Goal: Information Seeking & Learning: Find specific fact

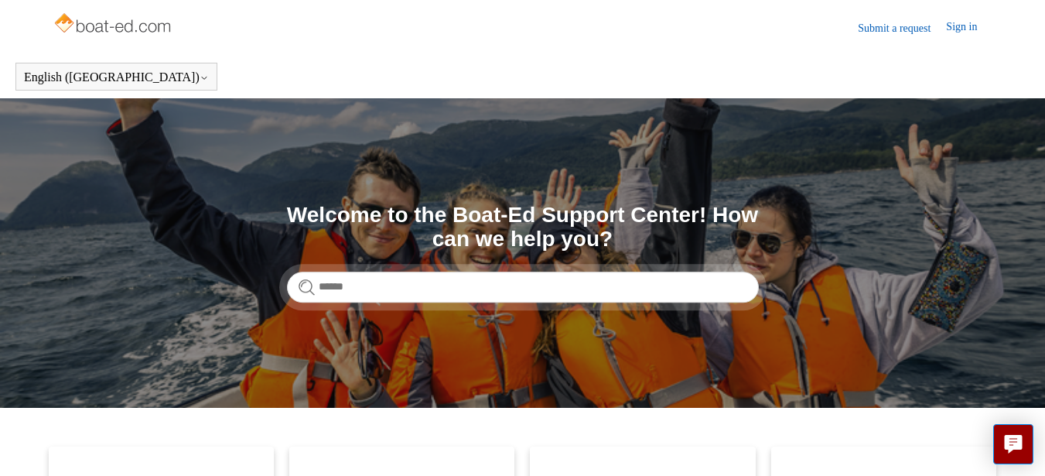
click at [459, 176] on section "Search Welcome to the Boat-Ed Support Center! How can we help you?" at bounding box center [522, 252] width 1045 height 309
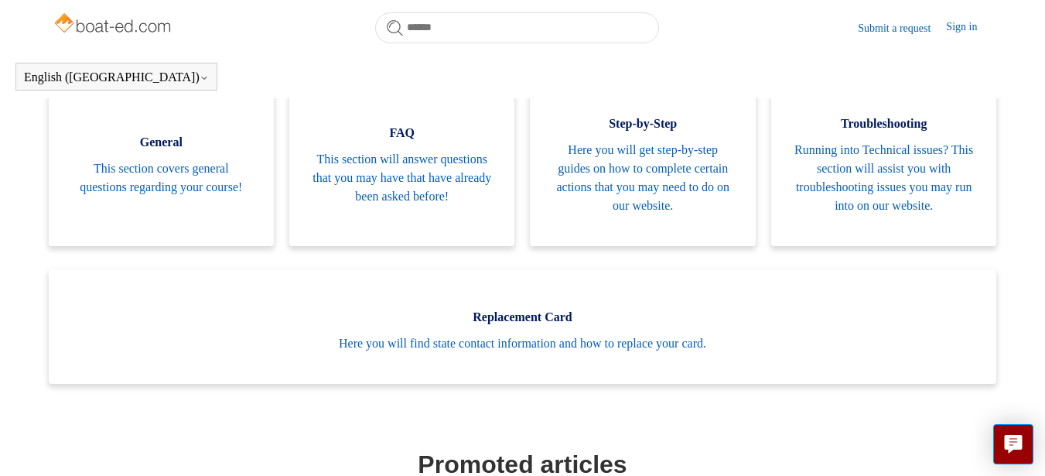
scroll to position [328, 0]
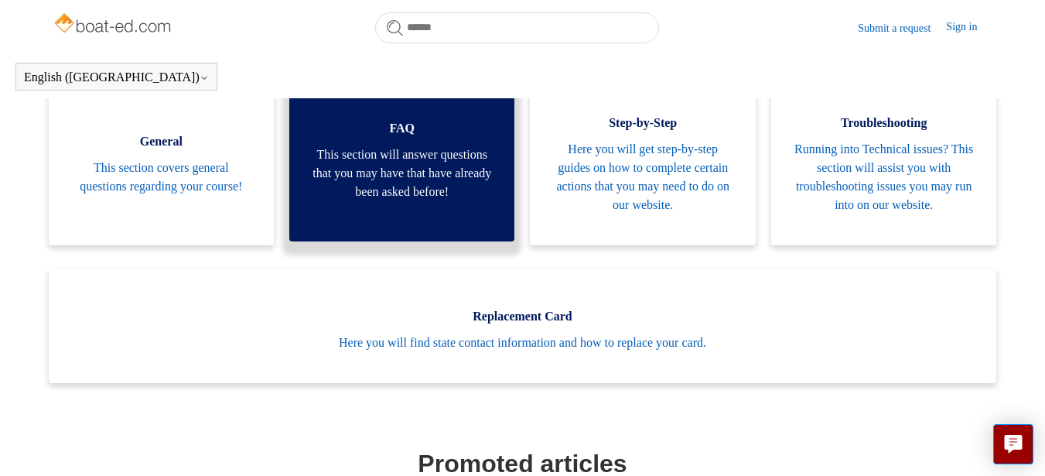
click at [459, 176] on span "This section will answer questions that you may have that have already been ask…" at bounding box center [401, 173] width 179 height 56
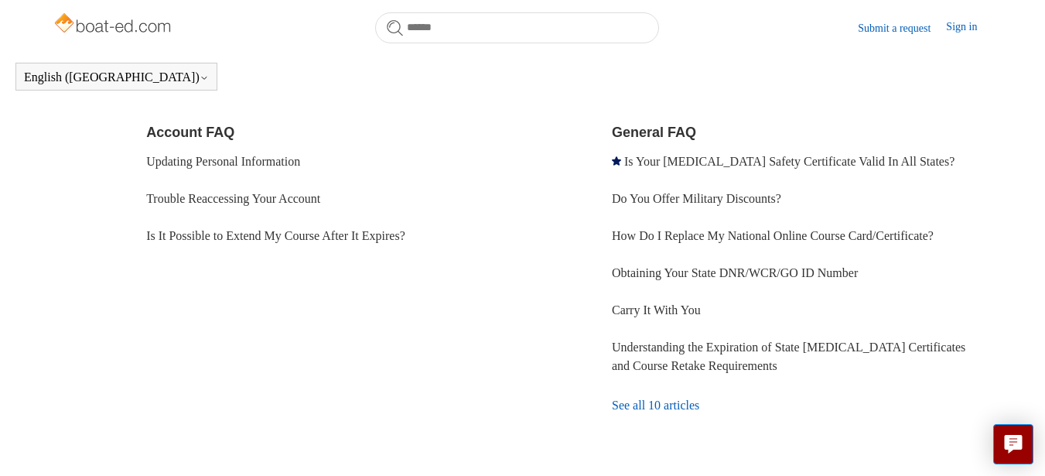
scroll to position [544, 0]
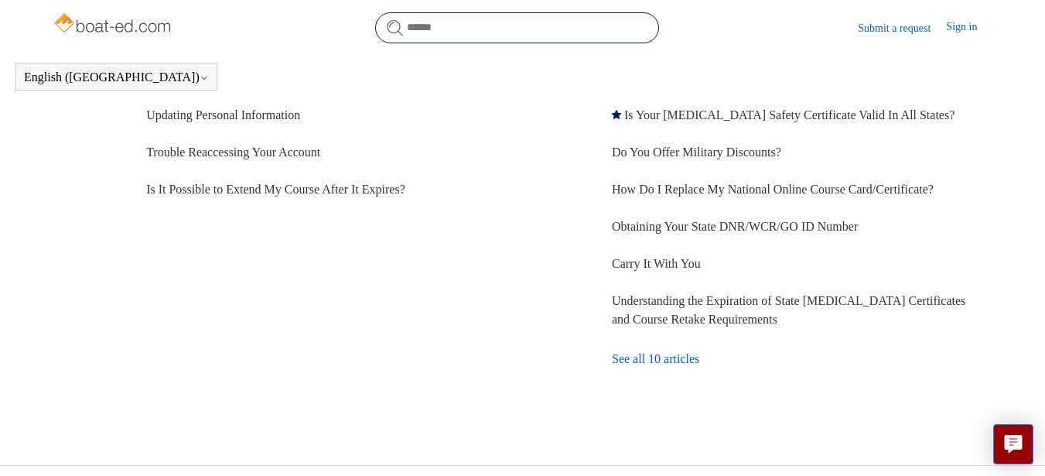
click at [545, 21] on input "Search" at bounding box center [517, 27] width 284 height 31
type input "**********"
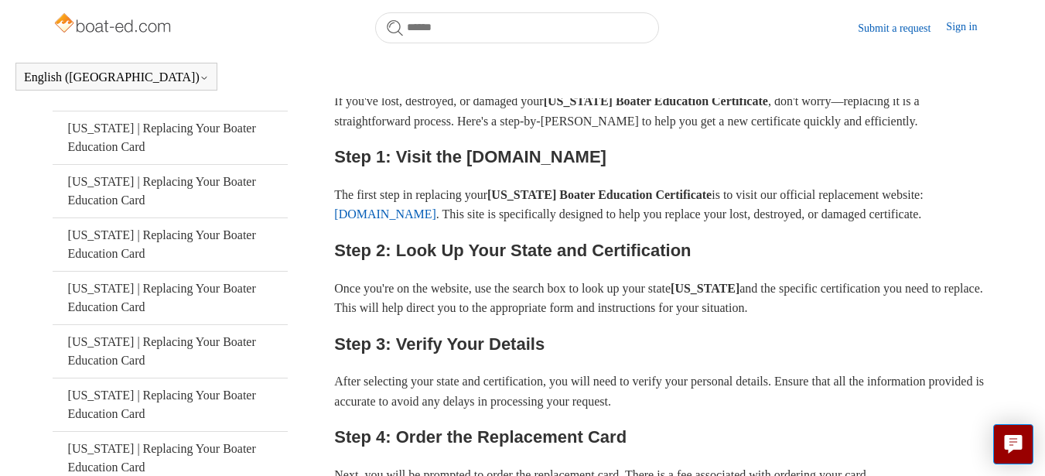
scroll to position [340, 0]
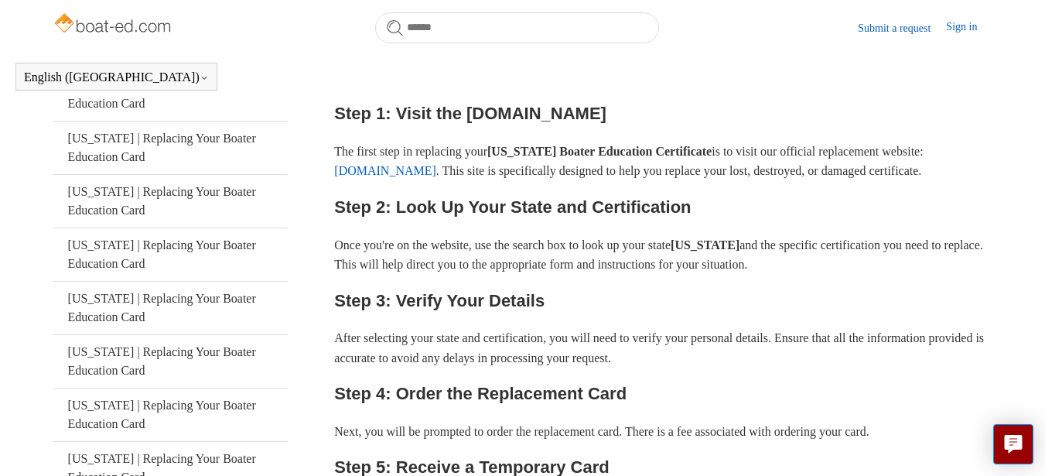
click at [418, 177] on link "ilostmycard.com" at bounding box center [385, 170] width 102 height 13
